Goal: Information Seeking & Learning: Learn about a topic

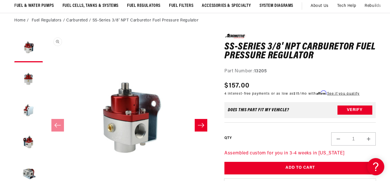
scroll to position [0, 226]
click at [30, 75] on button "Load image 2 in gallery view" at bounding box center [28, 79] width 29 height 29
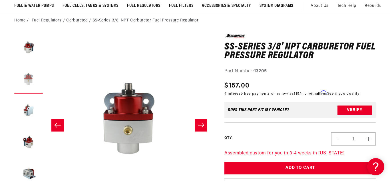
scroll to position [0, 0]
click at [25, 110] on button "Load image 3 in gallery view" at bounding box center [28, 111] width 29 height 29
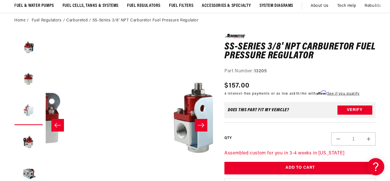
scroll to position [0, 335]
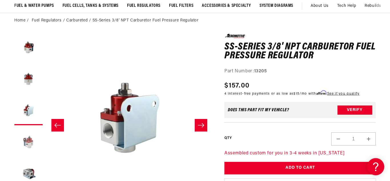
click at [28, 137] on button "Load image 4 in gallery view" at bounding box center [28, 142] width 29 height 29
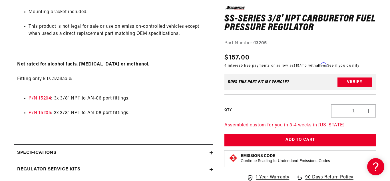
scroll to position [0, 226]
click at [212, 151] on icon at bounding box center [211, 152] width 3 height 3
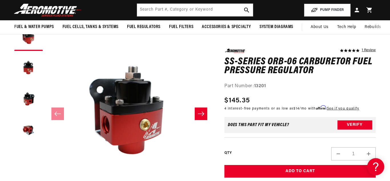
scroll to position [0, 226]
click at [29, 65] on button "Load image 2 in gallery view" at bounding box center [28, 68] width 29 height 29
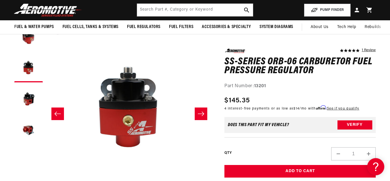
scroll to position [0, 0]
click at [195, 111] on button "Slide right" at bounding box center [201, 113] width 13 height 13
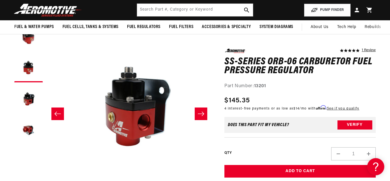
scroll to position [0, 335]
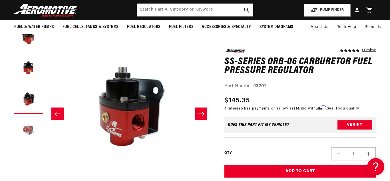
click at [29, 127] on button "Load image 4 in gallery view" at bounding box center [28, 131] width 29 height 29
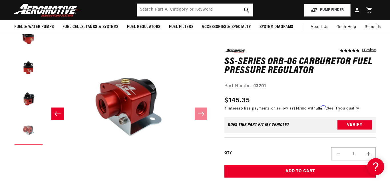
scroll to position [0, 226]
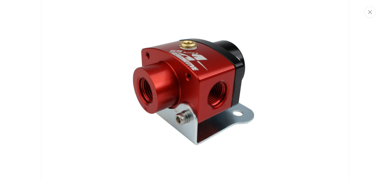
scroll to position [0, 0]
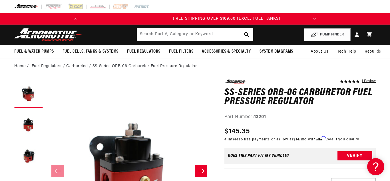
scroll to position [0, 226]
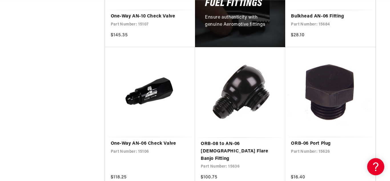
scroll to position [0, 226]
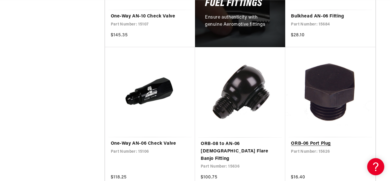
click at [336, 140] on link "ORB-06 Port Plug" at bounding box center [330, 143] width 79 height 7
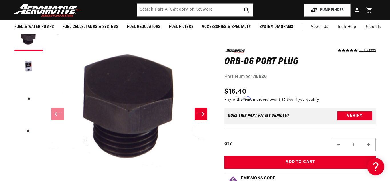
scroll to position [0, 226]
click at [200, 118] on button "Slide right" at bounding box center [201, 113] width 13 height 13
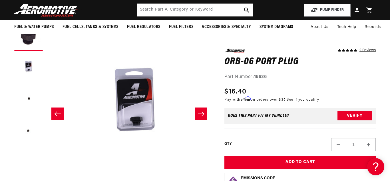
scroll to position [0, 167]
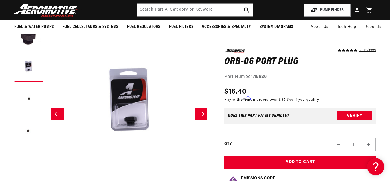
click at [200, 118] on button "Slide right" at bounding box center [201, 113] width 13 height 13
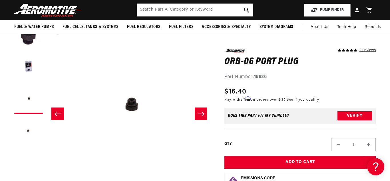
scroll to position [0, 0]
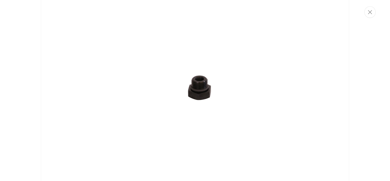
scroll to position [550, 0]
click at [197, 85] on img "Media gallery" at bounding box center [195, 91] width 309 height 206
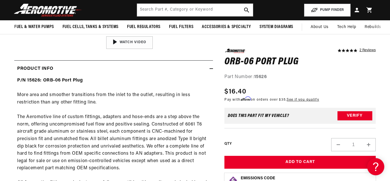
scroll to position [0, 226]
